Goal: Task Accomplishment & Management: Manage account settings

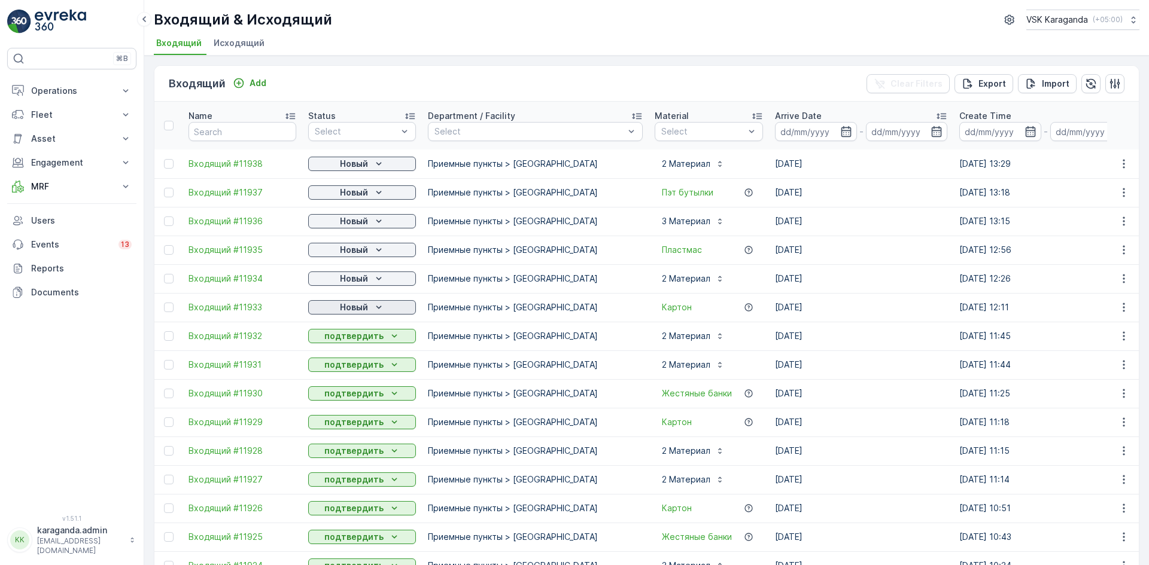
click at [341, 305] on p "Новый" at bounding box center [354, 308] width 28 height 12
click at [343, 336] on span "подтвердить" at bounding box center [342, 342] width 55 height 12
click at [343, 281] on p "Новый" at bounding box center [354, 279] width 28 height 12
click at [343, 311] on span "подтвердить" at bounding box center [342, 314] width 55 height 12
click at [353, 252] on p "Новый" at bounding box center [354, 250] width 28 height 12
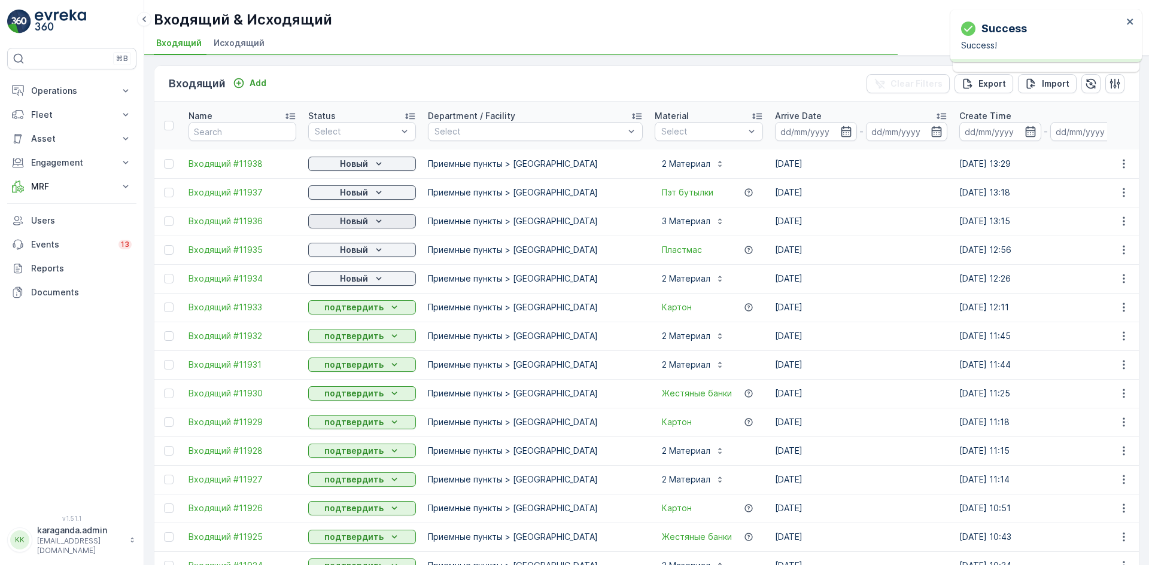
click at [364, 219] on p "Новый" at bounding box center [354, 221] width 28 height 12
click at [363, 196] on p "Новый" at bounding box center [354, 193] width 28 height 12
click at [355, 225] on span "подтвердить" at bounding box center [342, 227] width 55 height 12
click at [364, 162] on p "Новый" at bounding box center [354, 164] width 28 height 12
click at [356, 197] on span "подтвердить" at bounding box center [342, 199] width 55 height 12
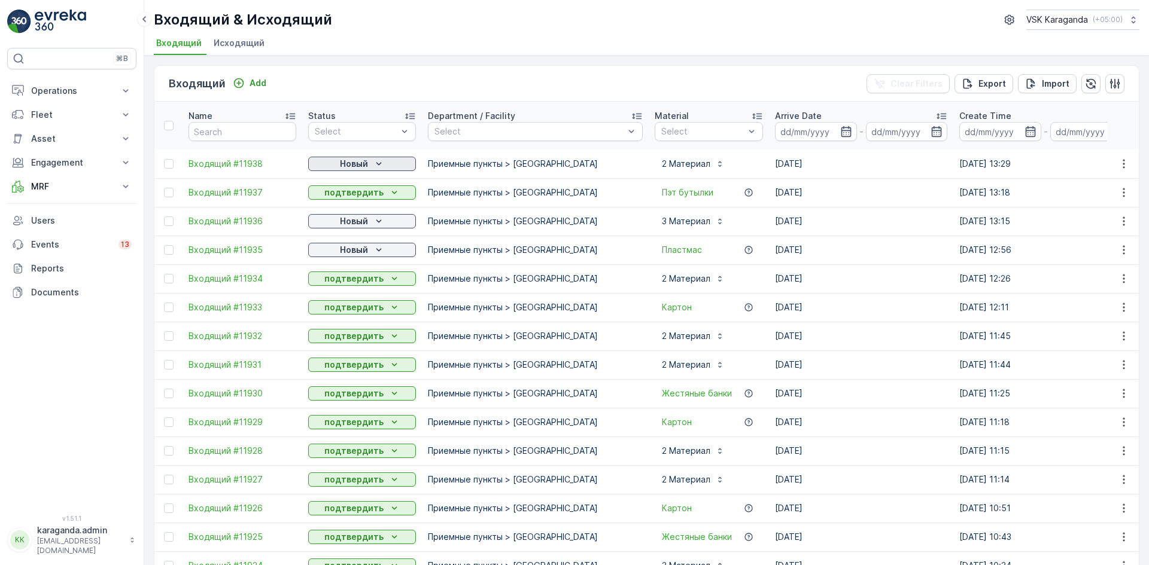
click at [375, 163] on icon "Новый" at bounding box center [379, 164] width 12 height 12
click at [358, 191] on div "подтвердить" at bounding box center [343, 198] width 65 height 17
click at [367, 222] on p "Новый" at bounding box center [354, 221] width 28 height 12
click at [362, 255] on span "подтвердить" at bounding box center [342, 256] width 55 height 12
click at [375, 251] on icon "Новый" at bounding box center [379, 250] width 12 height 12
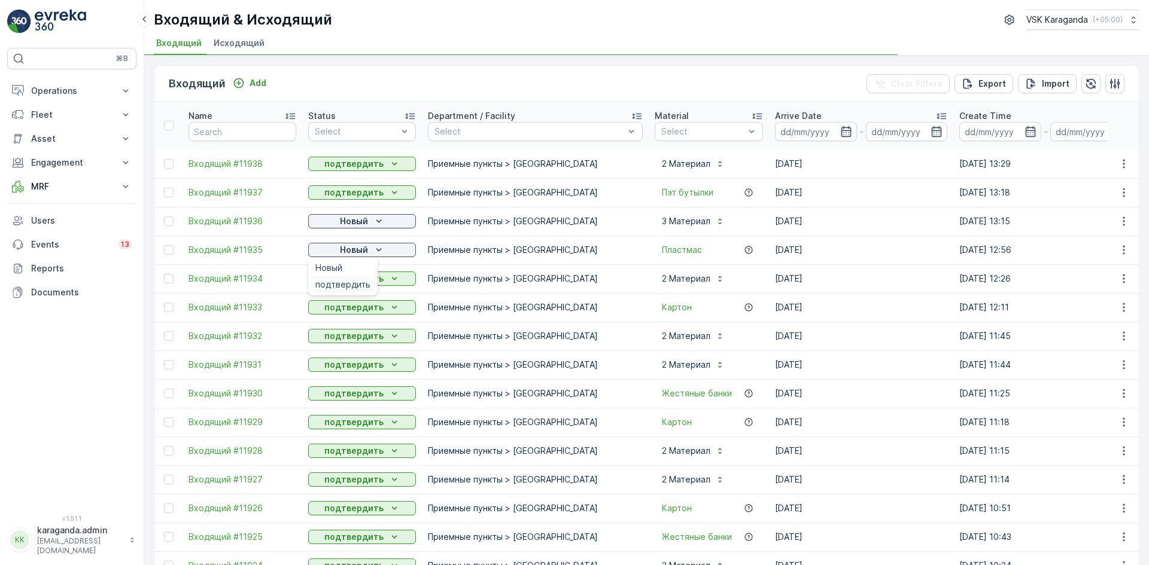
click at [370, 279] on div "подтвердить" at bounding box center [343, 284] width 65 height 17
click at [34, 182] on p "MRF" at bounding box center [71, 187] width 81 height 12
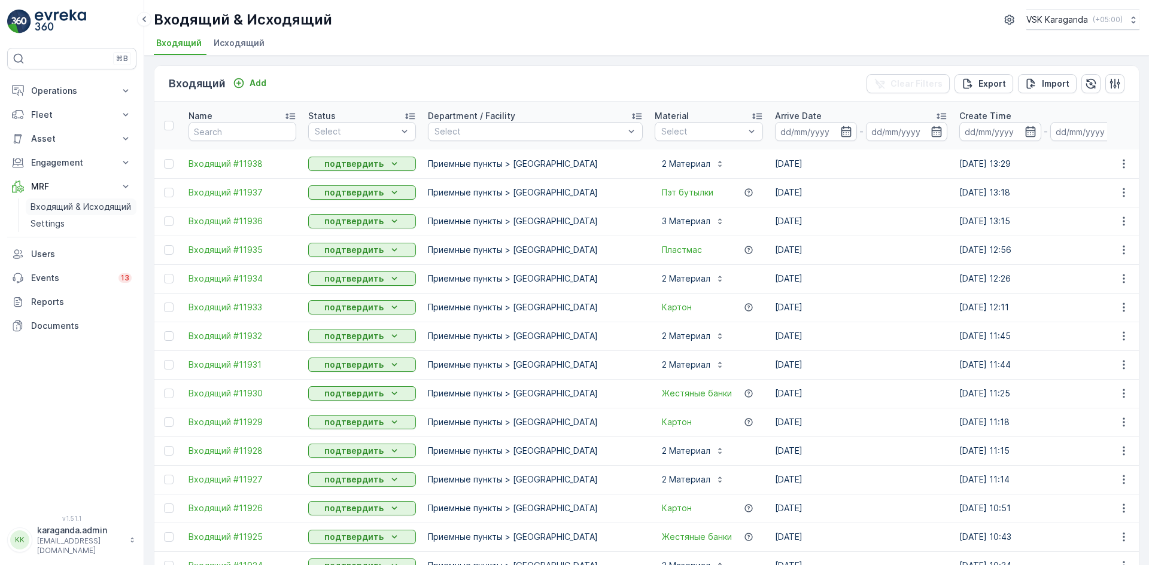
click at [44, 204] on p "Входящий & Исходящий" at bounding box center [81, 207] width 101 height 12
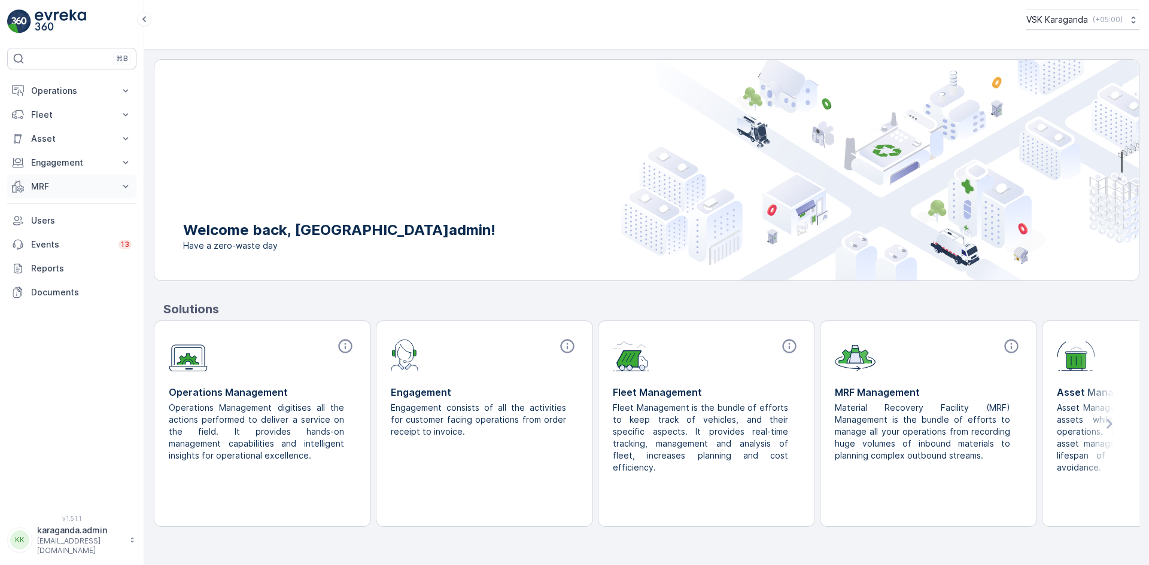
click at [36, 184] on p "MRF" at bounding box center [71, 187] width 81 height 12
click at [44, 212] on p "Входящий & Исходящий" at bounding box center [81, 207] width 101 height 12
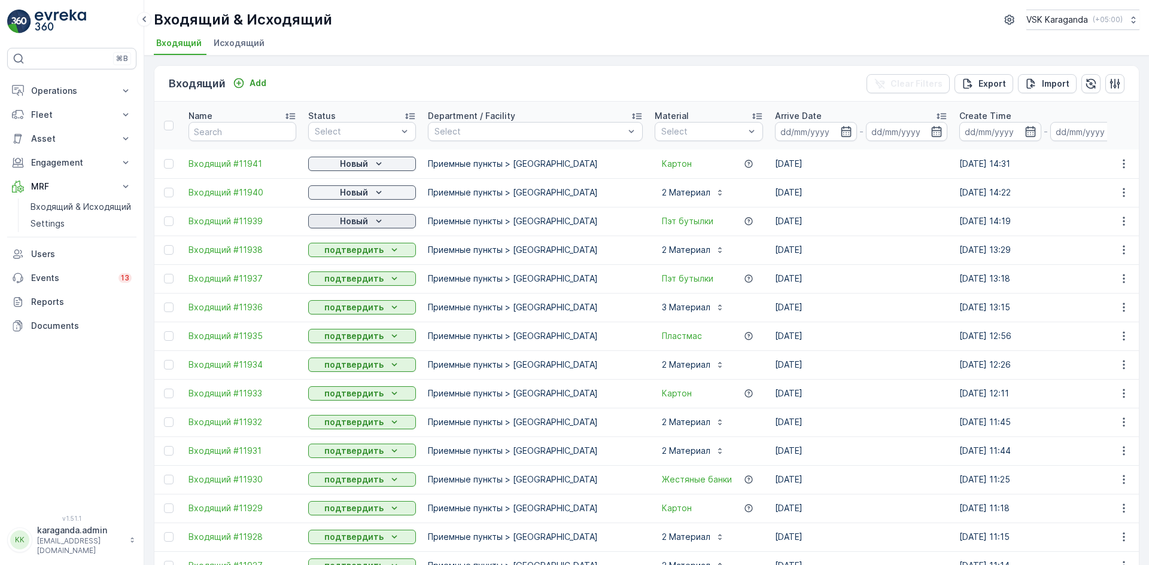
click at [361, 221] on p "Новый" at bounding box center [354, 221] width 28 height 12
click at [357, 254] on span "подтвердить" at bounding box center [342, 256] width 55 height 12
click at [363, 192] on p "Новый" at bounding box center [354, 193] width 28 height 12
click at [352, 233] on span "подтвердить" at bounding box center [342, 227] width 55 height 12
click at [364, 159] on p "Новый" at bounding box center [354, 164] width 28 height 12
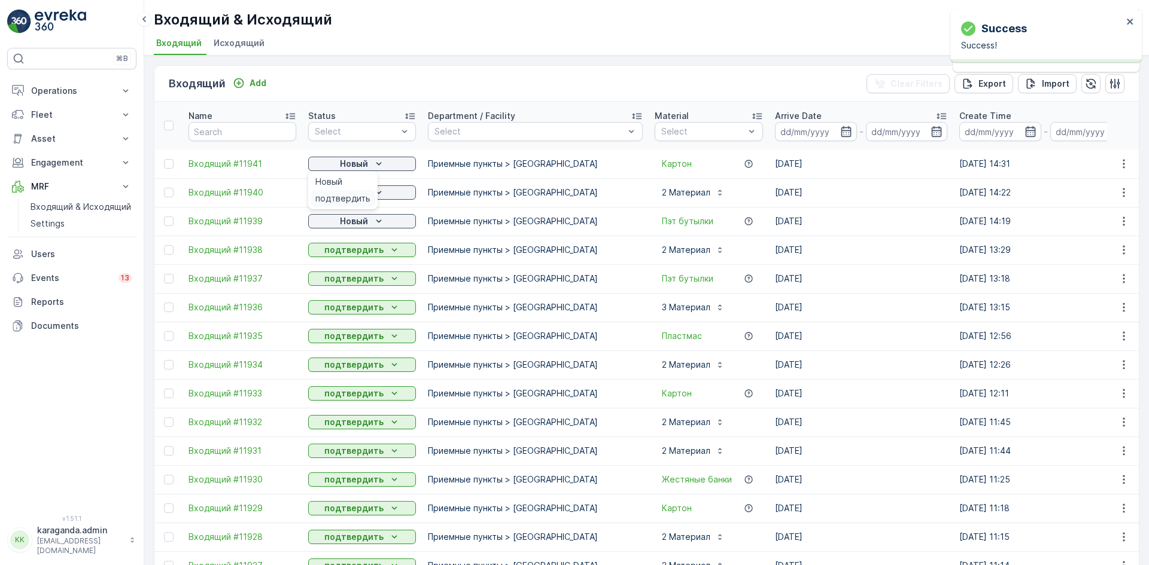
click at [364, 191] on div "подтвердить" at bounding box center [343, 198] width 65 height 17
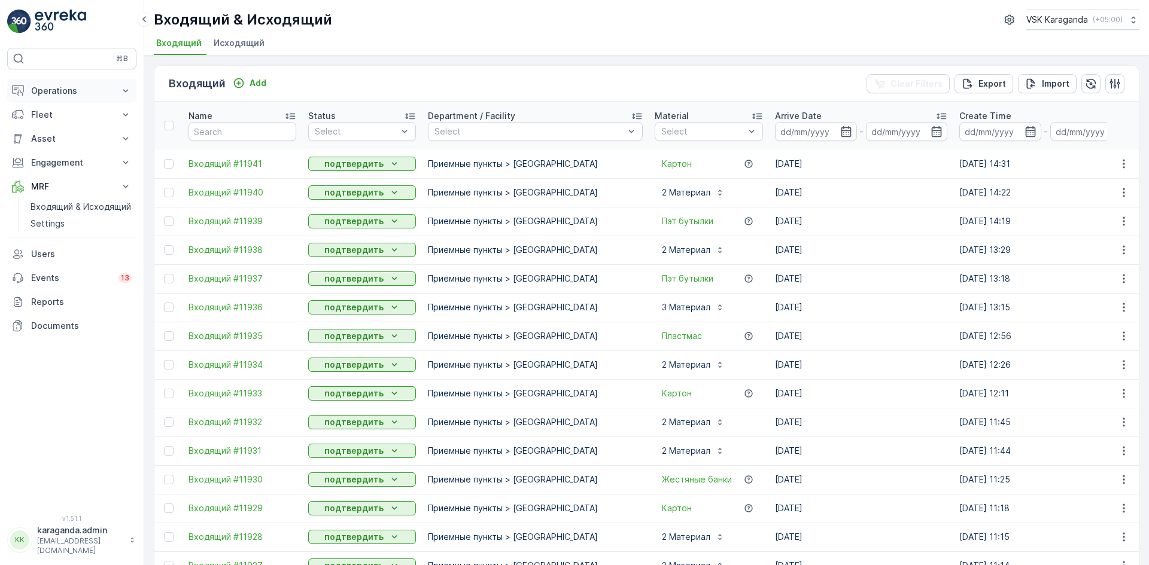
click at [41, 90] on p "Operations" at bounding box center [71, 91] width 81 height 12
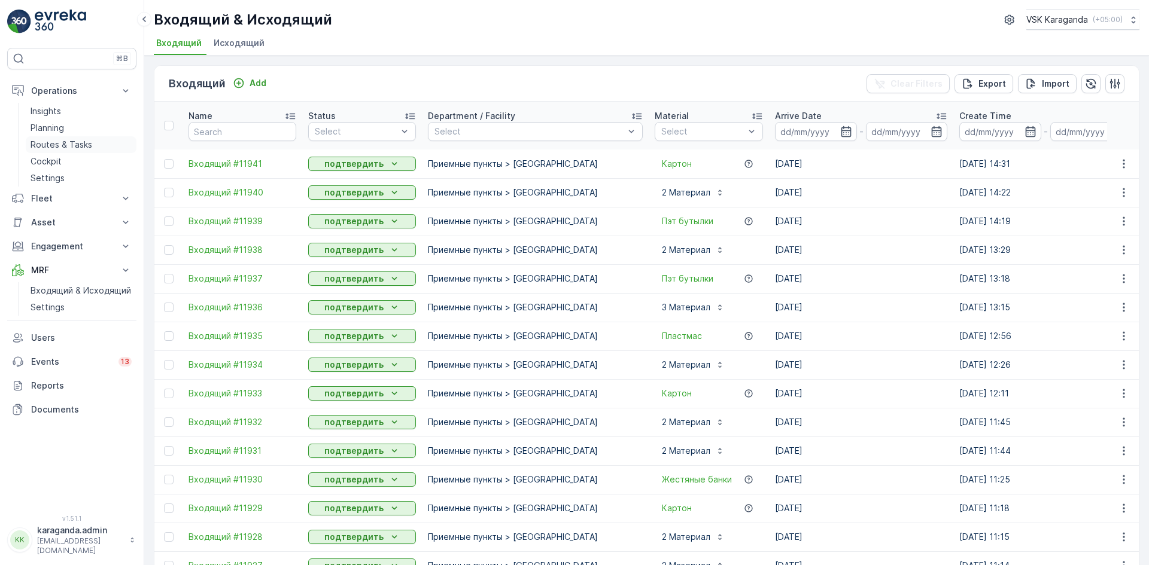
click at [58, 148] on p "Routes & Tasks" at bounding box center [62, 145] width 62 height 12
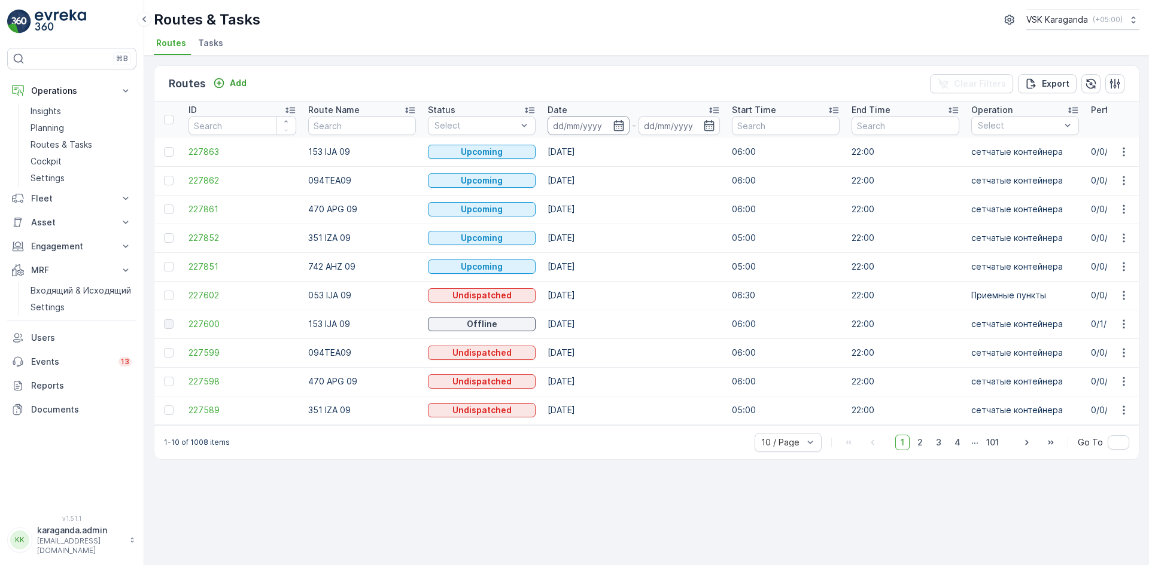
click at [625, 122] on input at bounding box center [588, 125] width 82 height 19
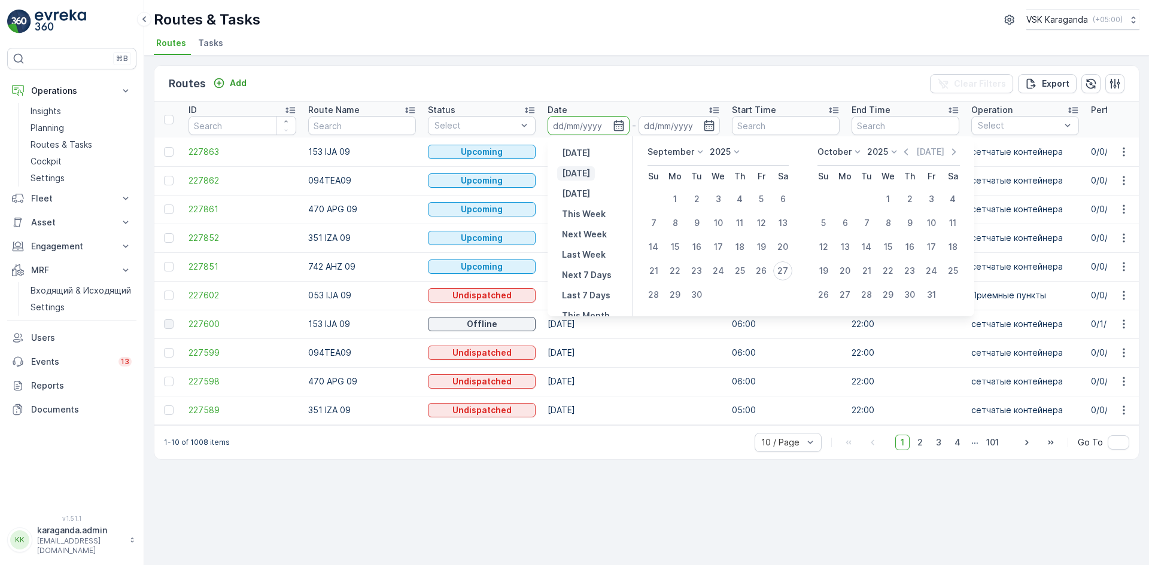
click at [567, 171] on p "Today" at bounding box center [576, 174] width 28 height 12
type input "[DATE]"
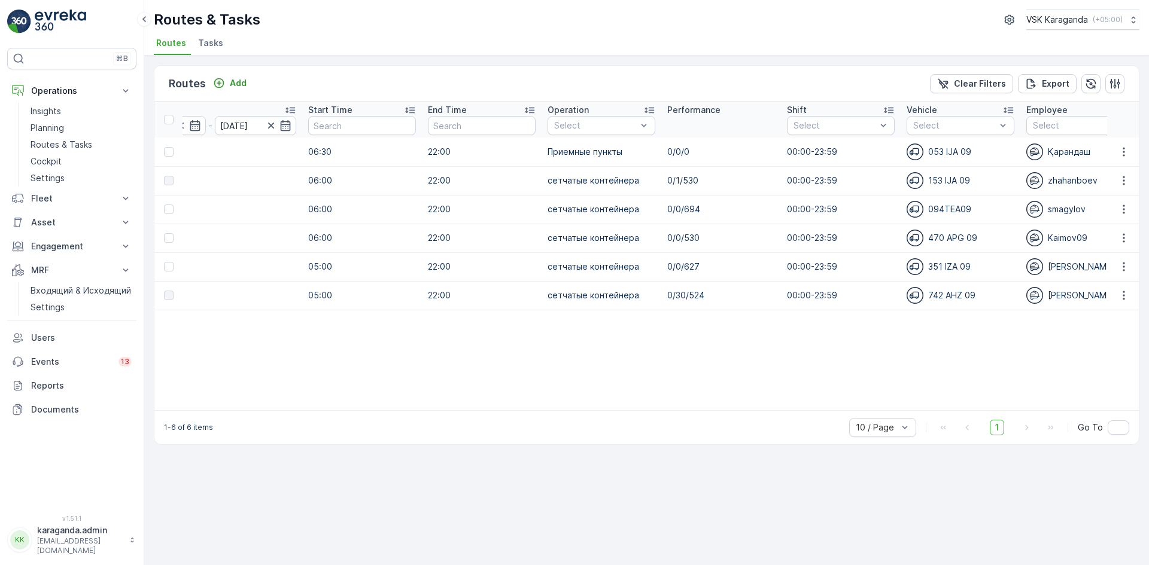
scroll to position [0, 438]
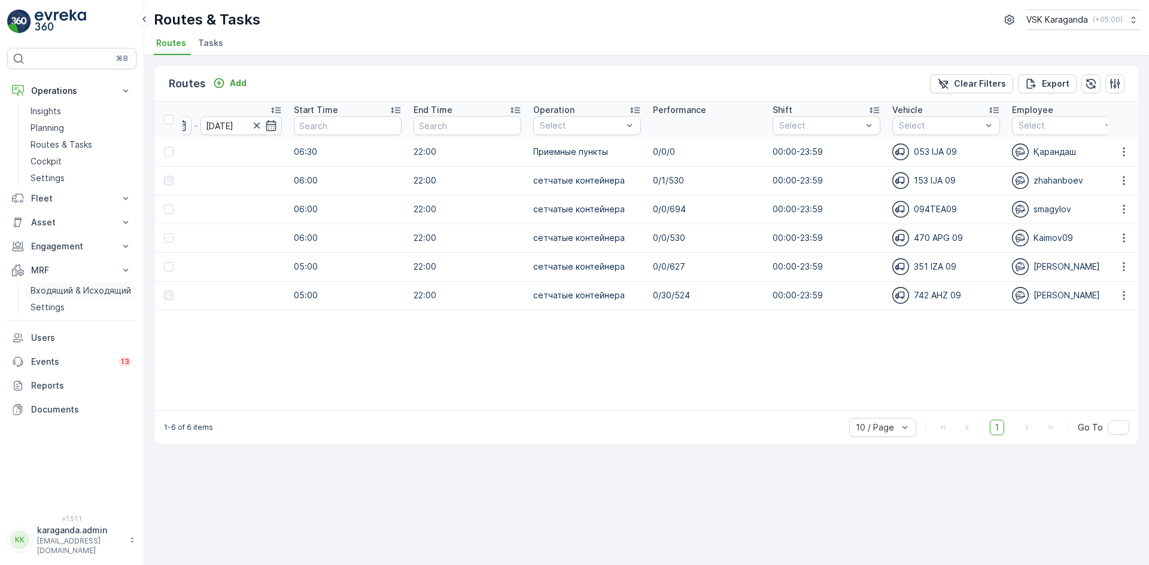
click at [56, 288] on p "Входящий & Исходящий" at bounding box center [81, 291] width 101 height 12
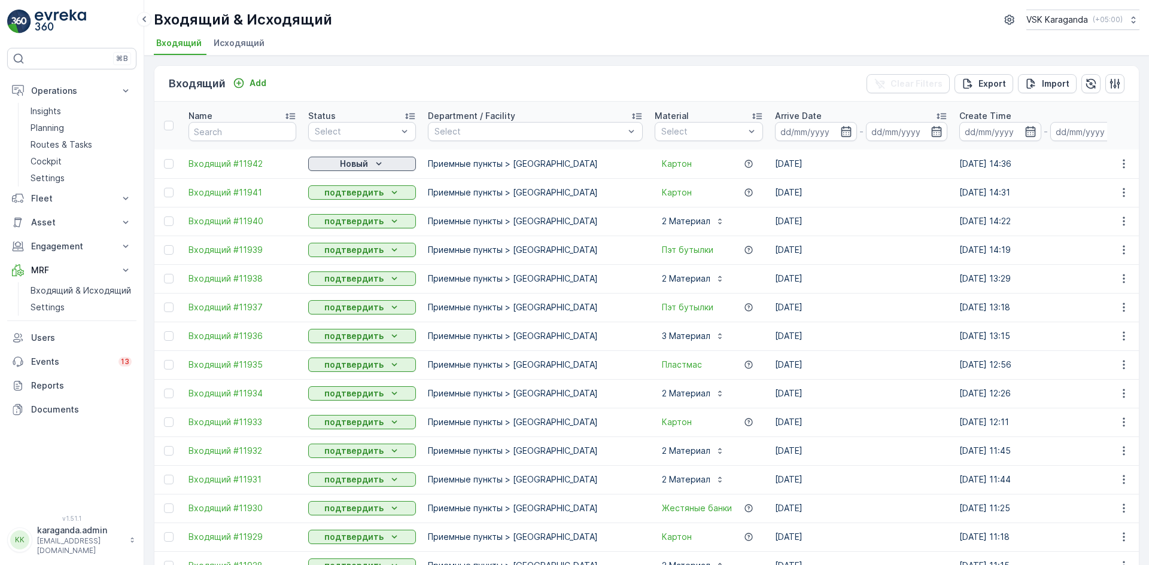
click at [349, 170] on button "Новый" at bounding box center [362, 164] width 108 height 14
click at [351, 196] on span "подтвердить" at bounding box center [342, 199] width 55 height 12
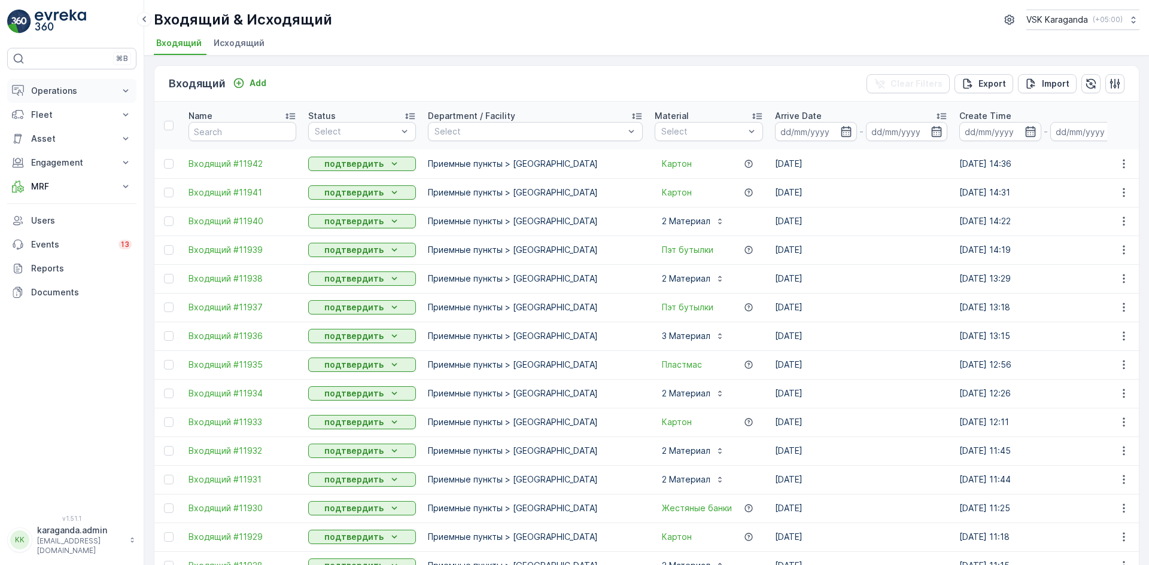
click at [51, 89] on p "Operations" at bounding box center [71, 91] width 81 height 12
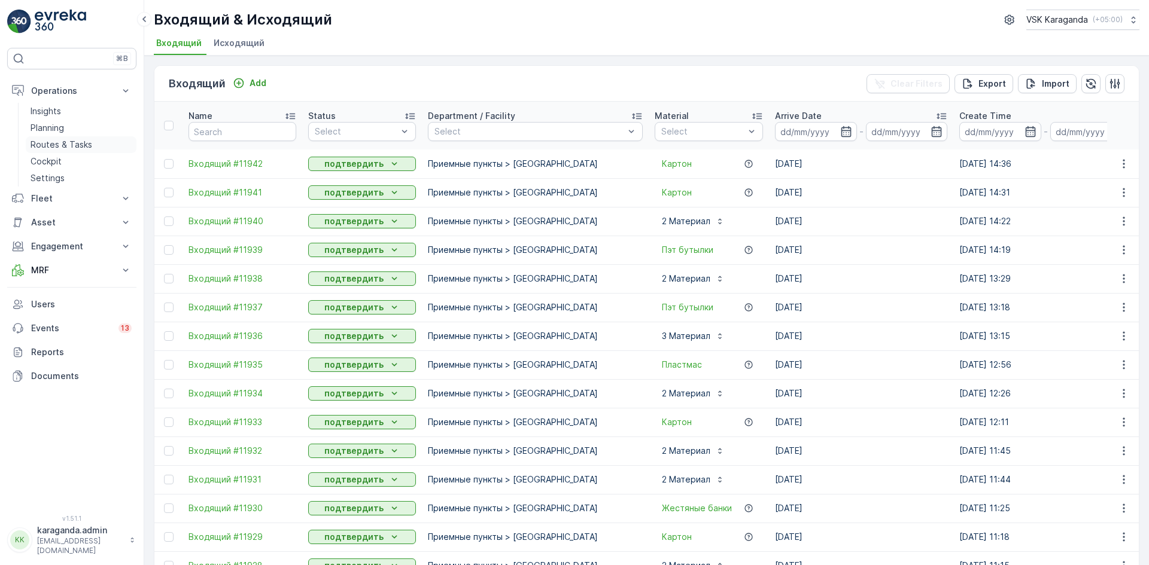
click at [56, 140] on p "Routes & Tasks" at bounding box center [62, 145] width 62 height 12
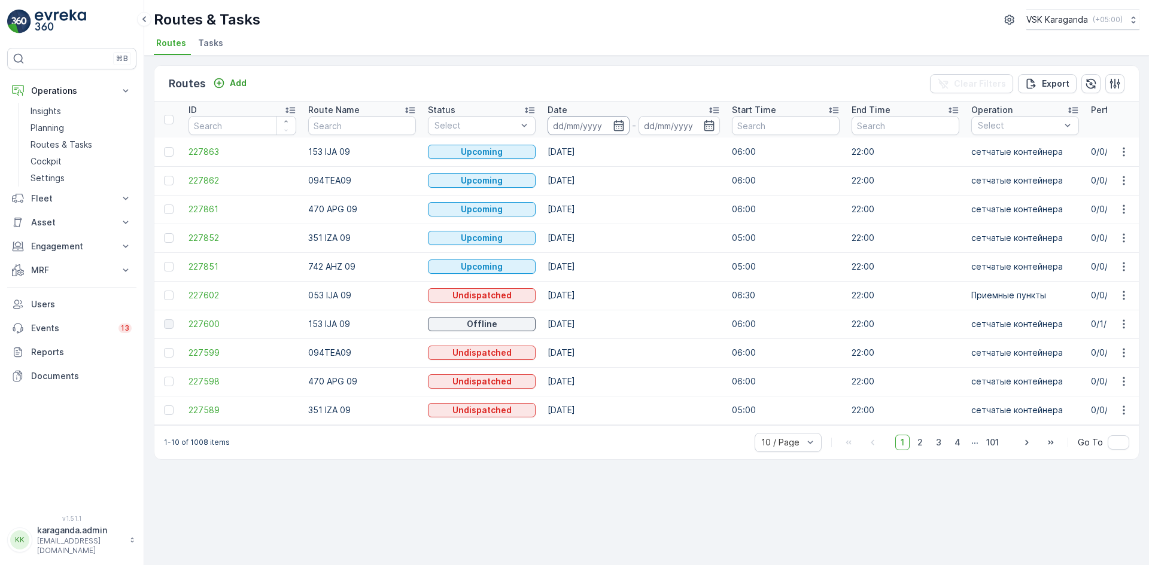
click at [617, 132] on input at bounding box center [588, 125] width 82 height 19
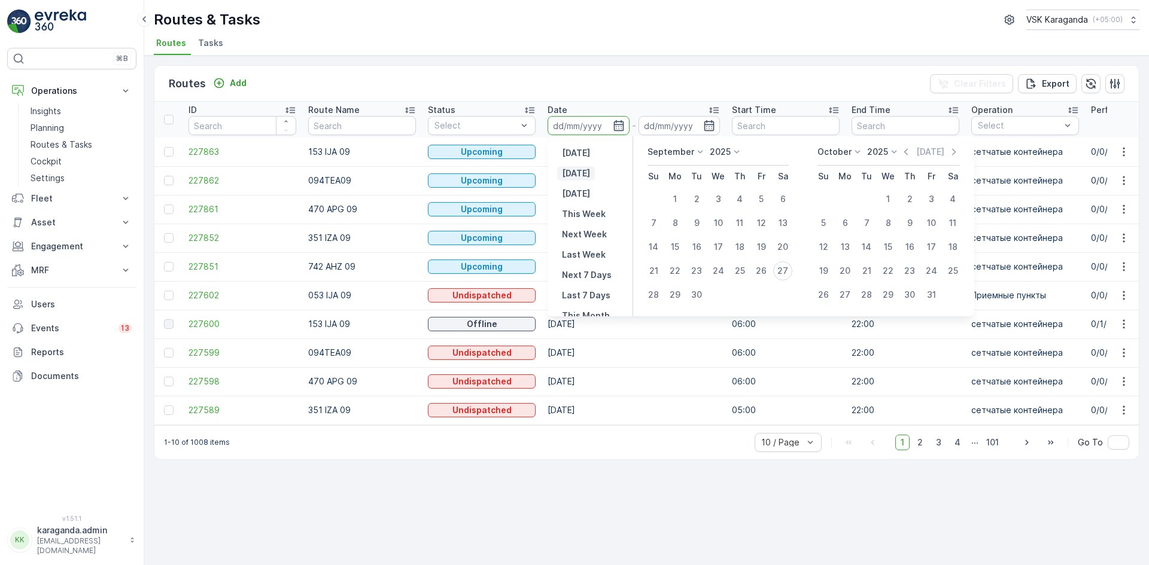
click at [582, 171] on p "Today" at bounding box center [576, 174] width 28 height 12
type input "[DATE]"
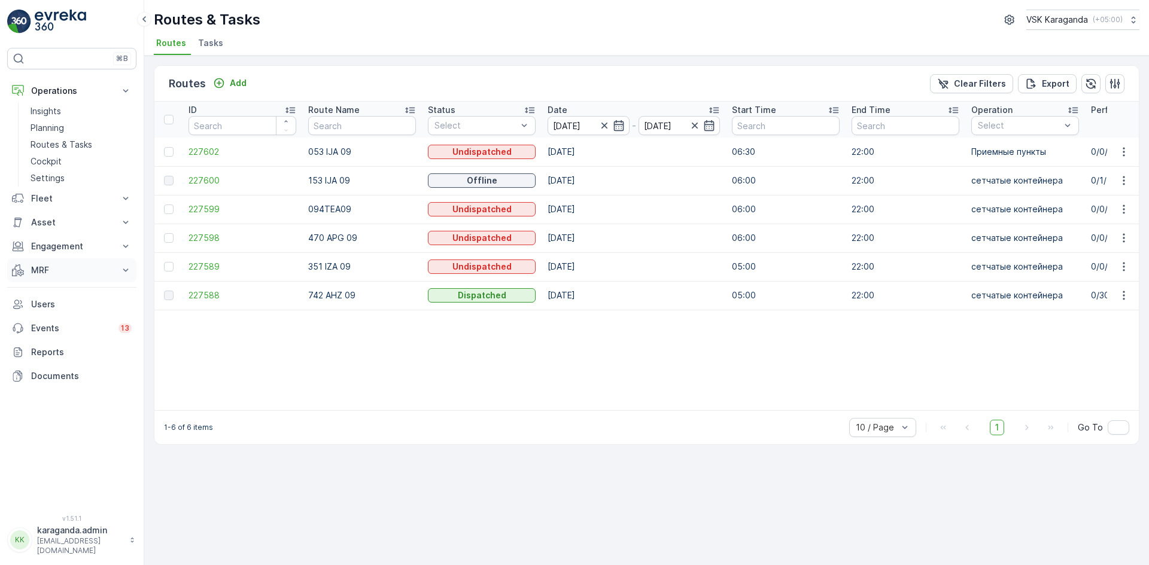
click at [50, 263] on button "MRF" at bounding box center [71, 270] width 129 height 24
click at [48, 284] on link "Входящий & Исходящий" at bounding box center [81, 290] width 111 height 17
